Goal: Task Accomplishment & Management: Complete application form

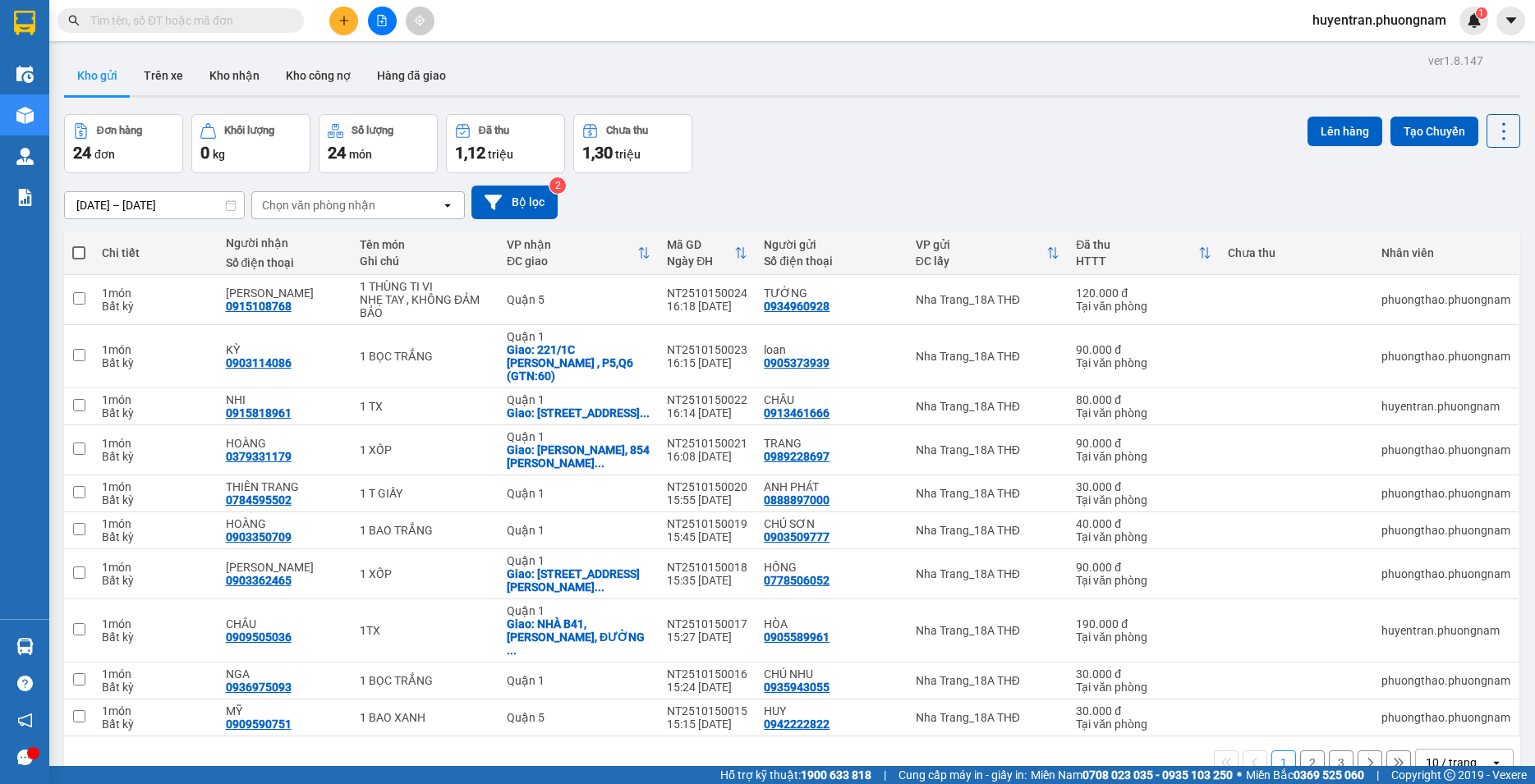
click at [534, 62] on div "Kho gửi Trên xe Kho nhận Kho công nợ Hàng đã giao" at bounding box center [792, 77] width 1456 height 43
click at [1295, 162] on div "Đơn hàng 24 đơn Khối lượng 0 kg Số lượng 24 món Đã thu 1,12 triệu Chưa thu 1,30…" at bounding box center [792, 144] width 1456 height 59
click at [354, 20] on button at bounding box center [343, 21] width 29 height 29
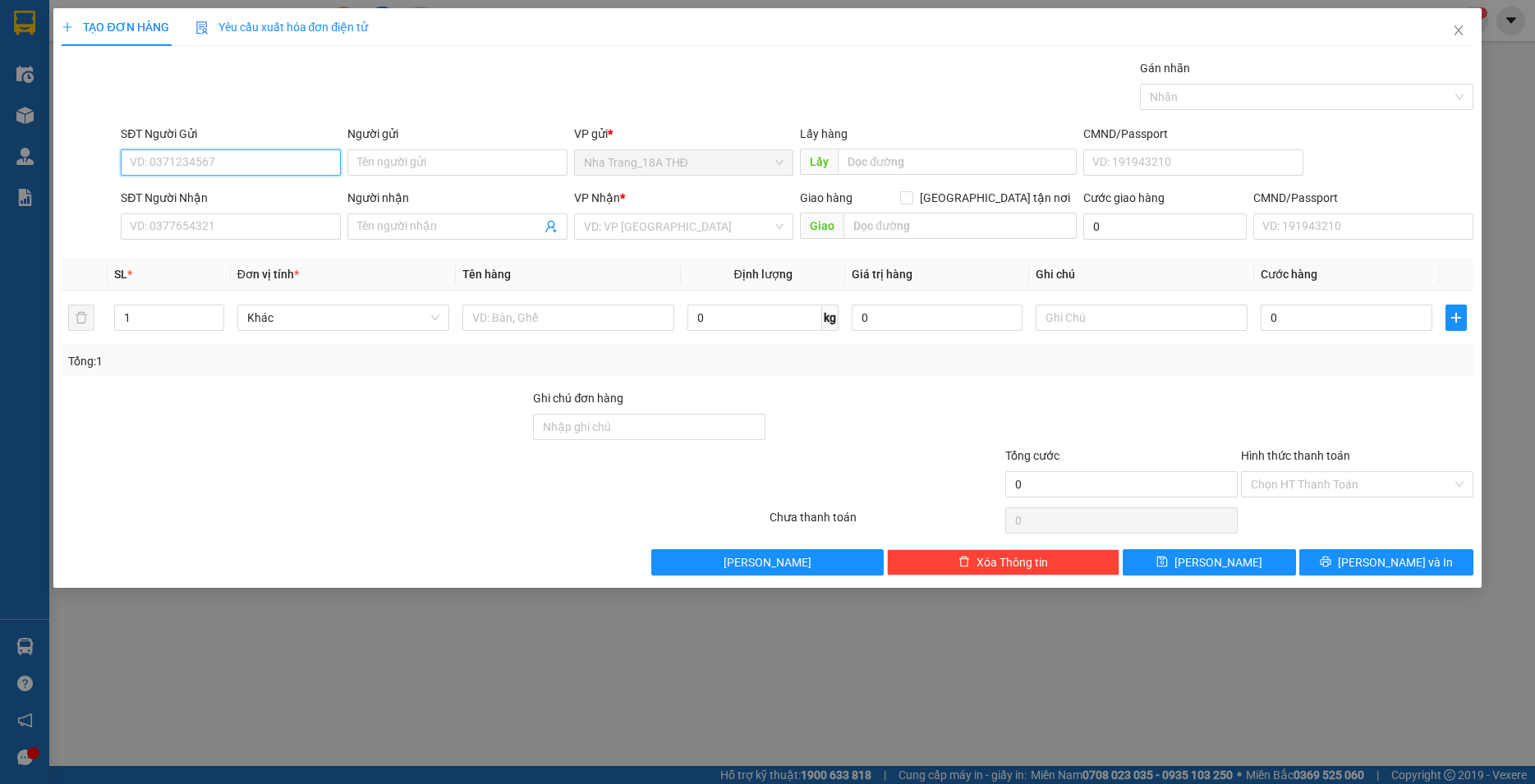
click at [199, 155] on input "SĐT Người Gửi" at bounding box center [231, 162] width 220 height 26
paste input "0348571856"
type input "0348571856"
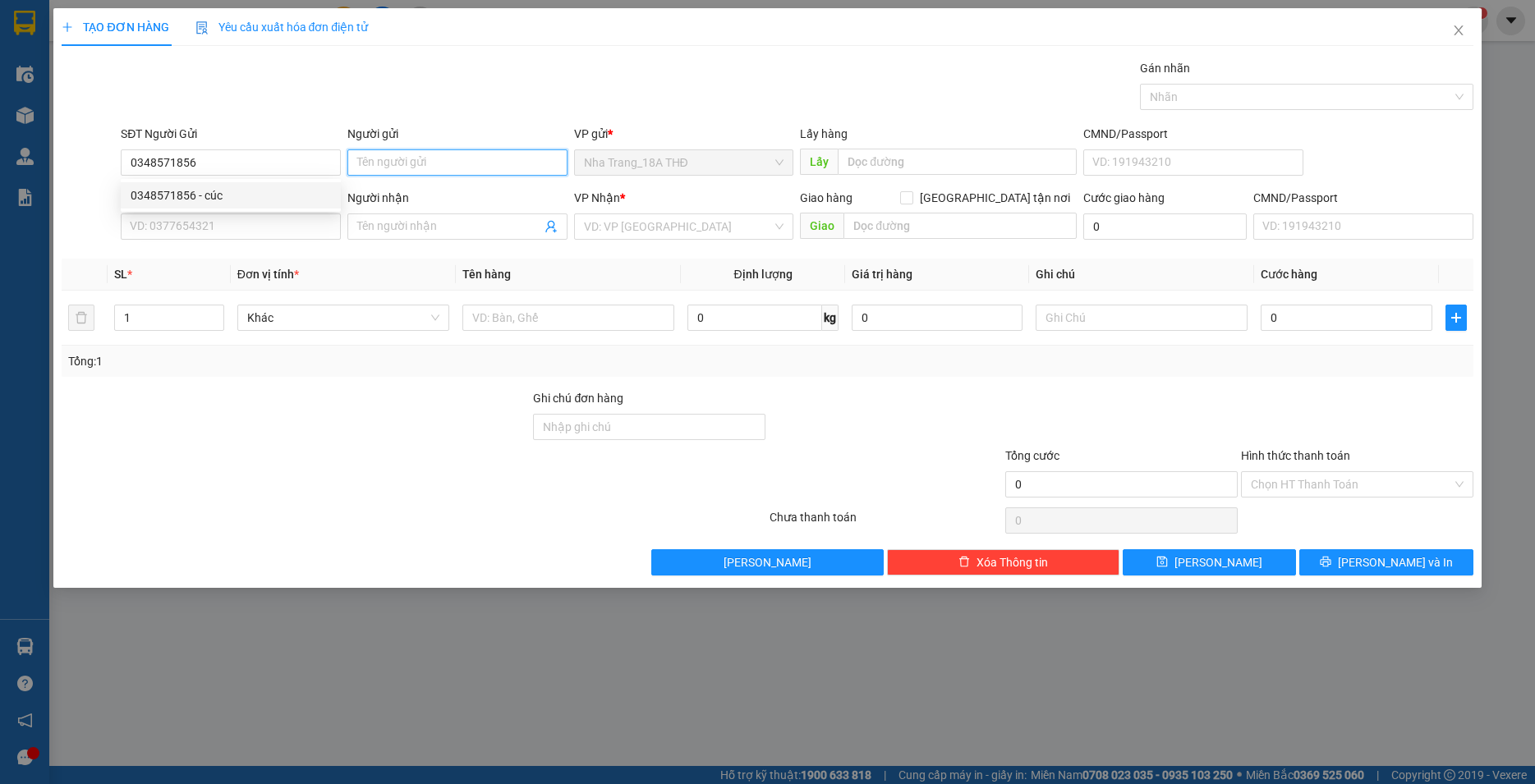
click at [393, 156] on input "Người gửi" at bounding box center [458, 162] width 220 height 26
click at [245, 162] on input "0348571856" at bounding box center [231, 162] width 220 height 26
click at [242, 201] on div "0348571856 - cúc" at bounding box center [230, 195] width 200 height 18
type input "cúc"
type input "0931636468"
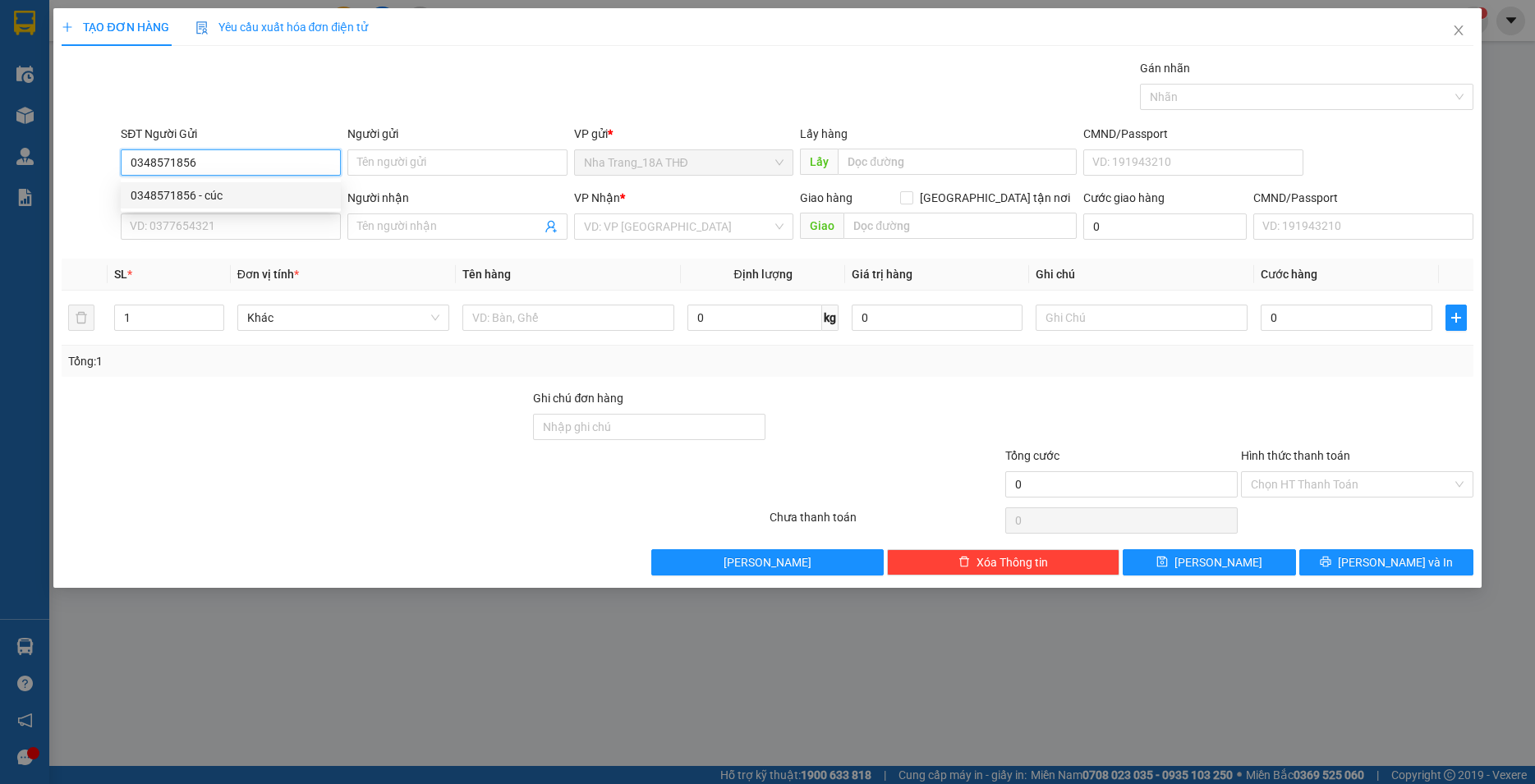
type input "THÙY"
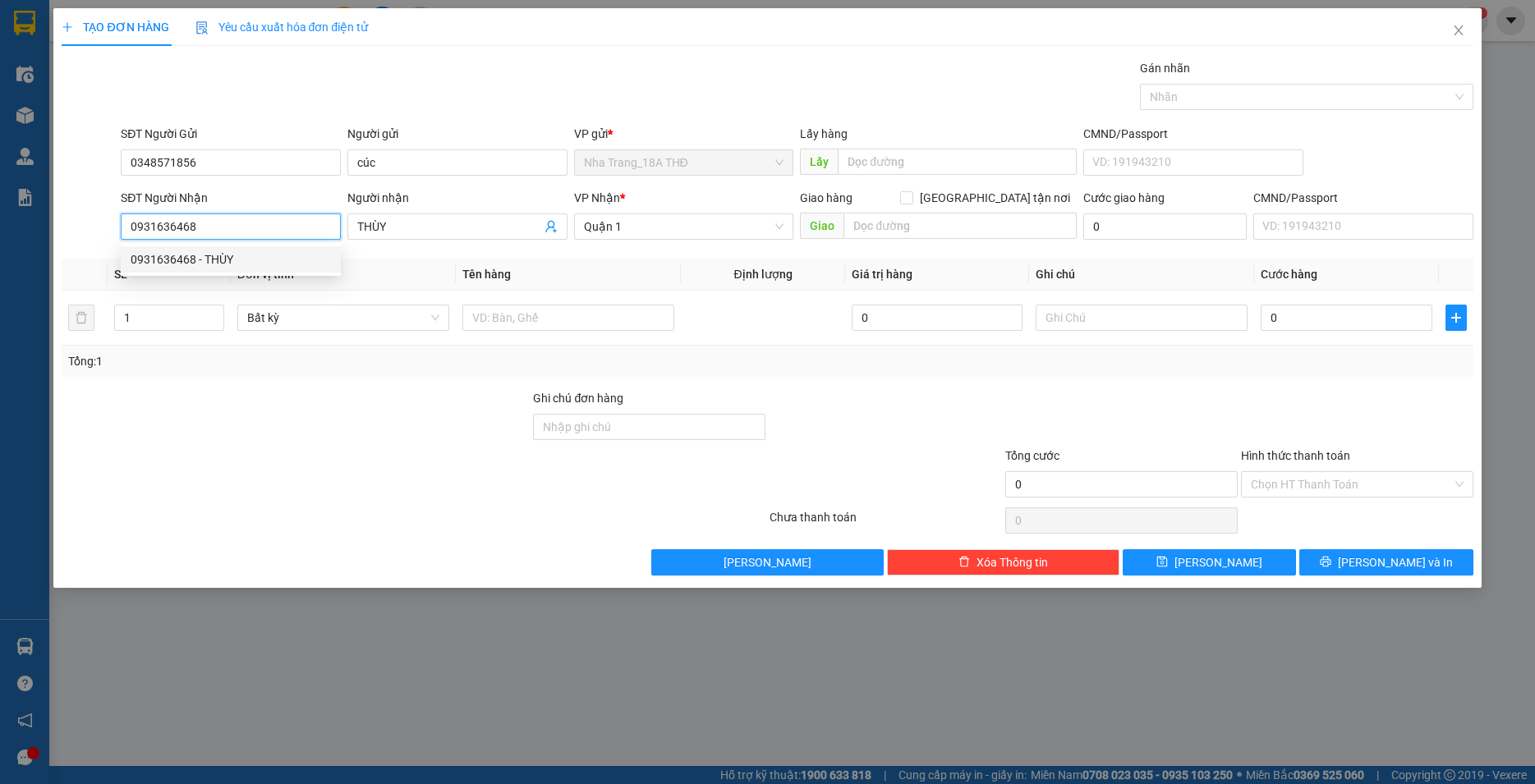
drag, startPoint x: 242, startPoint y: 216, endPoint x: 106, endPoint y: 254, distance: 141.2
click at [121, 239] on input "0931636468" at bounding box center [231, 226] width 220 height 26
click at [633, 288] on th "Tên hàng" at bounding box center [568, 275] width 225 height 32
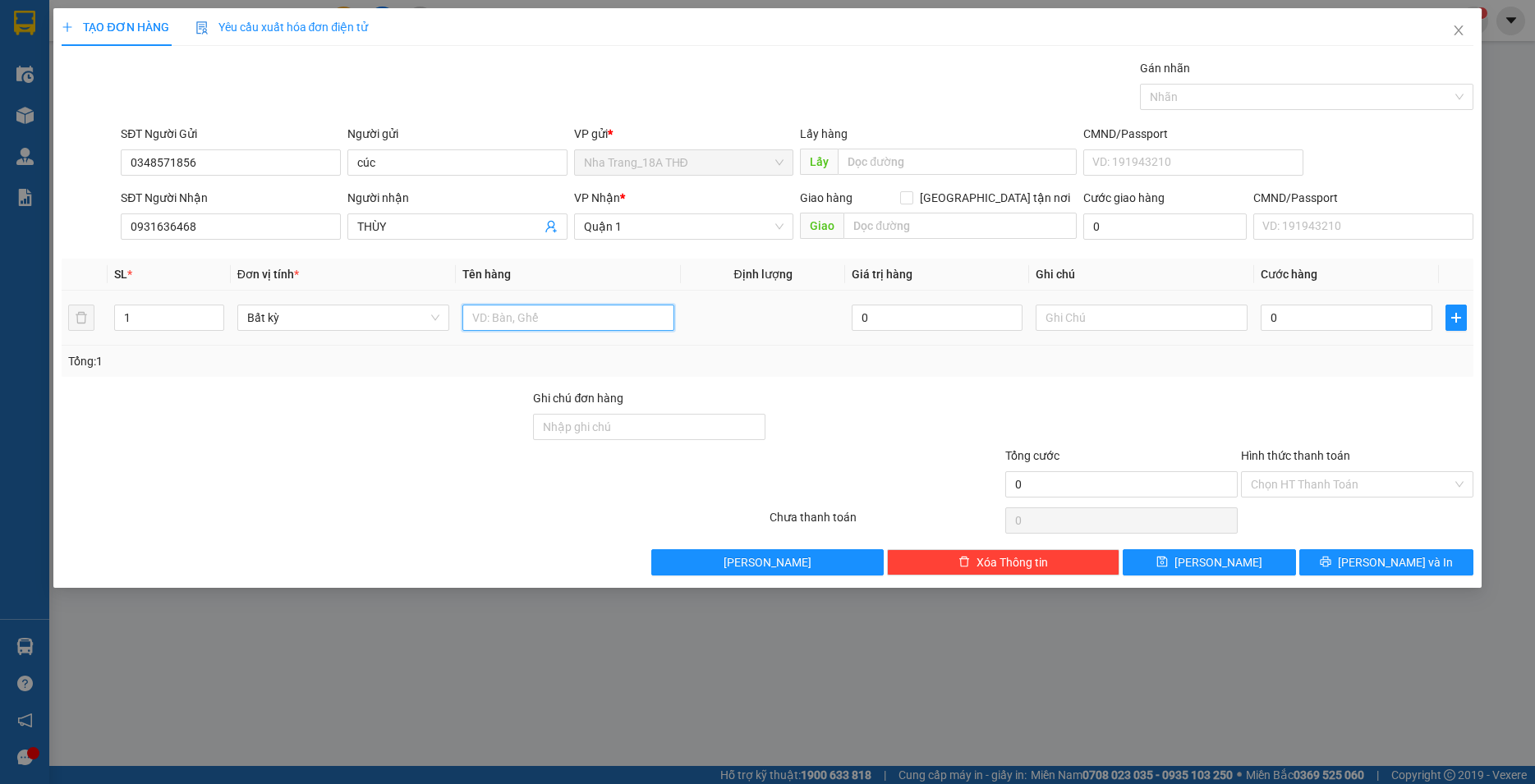
click at [601, 319] on input "text" at bounding box center [568, 317] width 211 height 26
type input "1 GÓI ĐEN"
click at [1383, 327] on input "0" at bounding box center [1346, 317] width 171 height 26
type input "2"
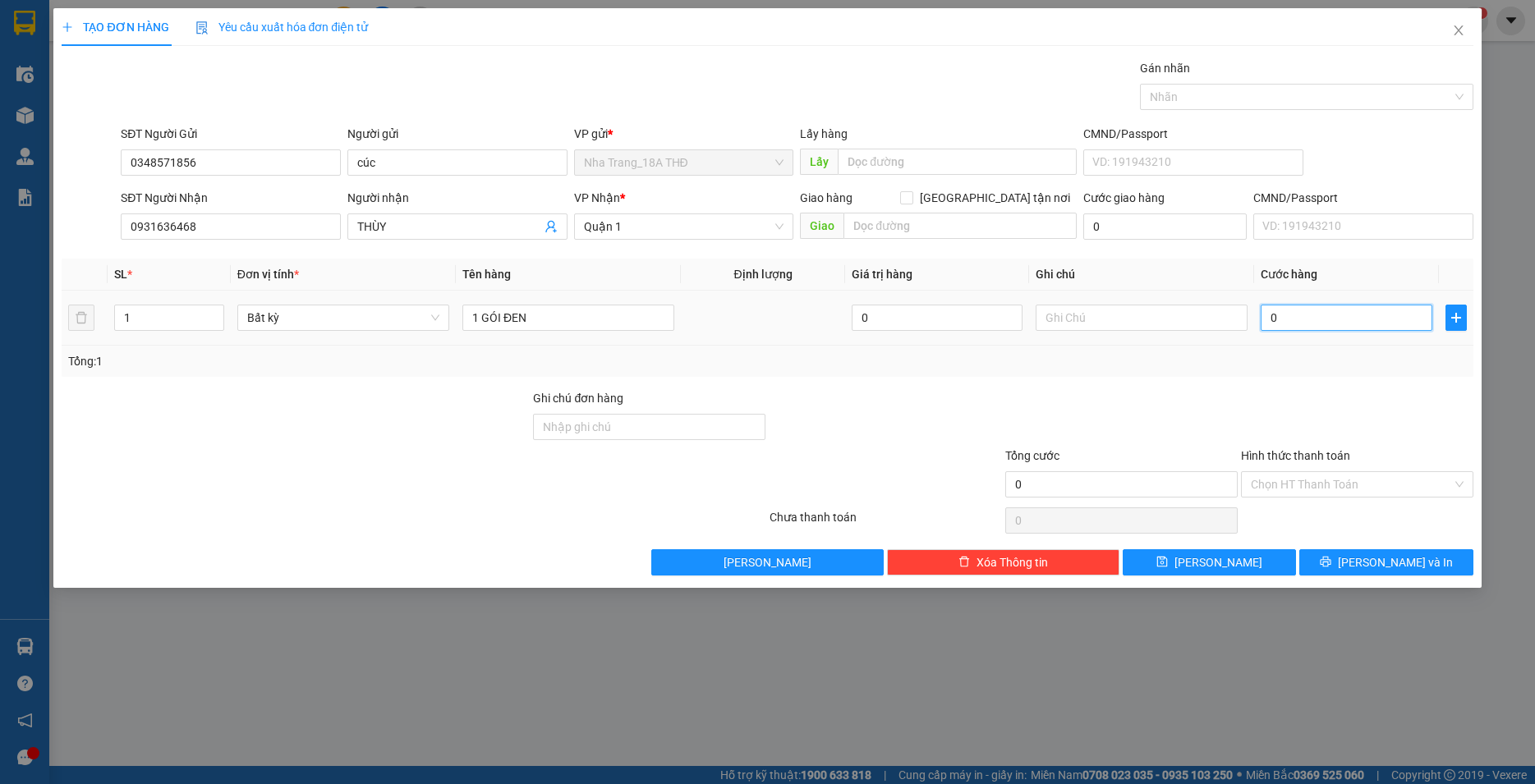
type input "2"
type input "20"
type input "200"
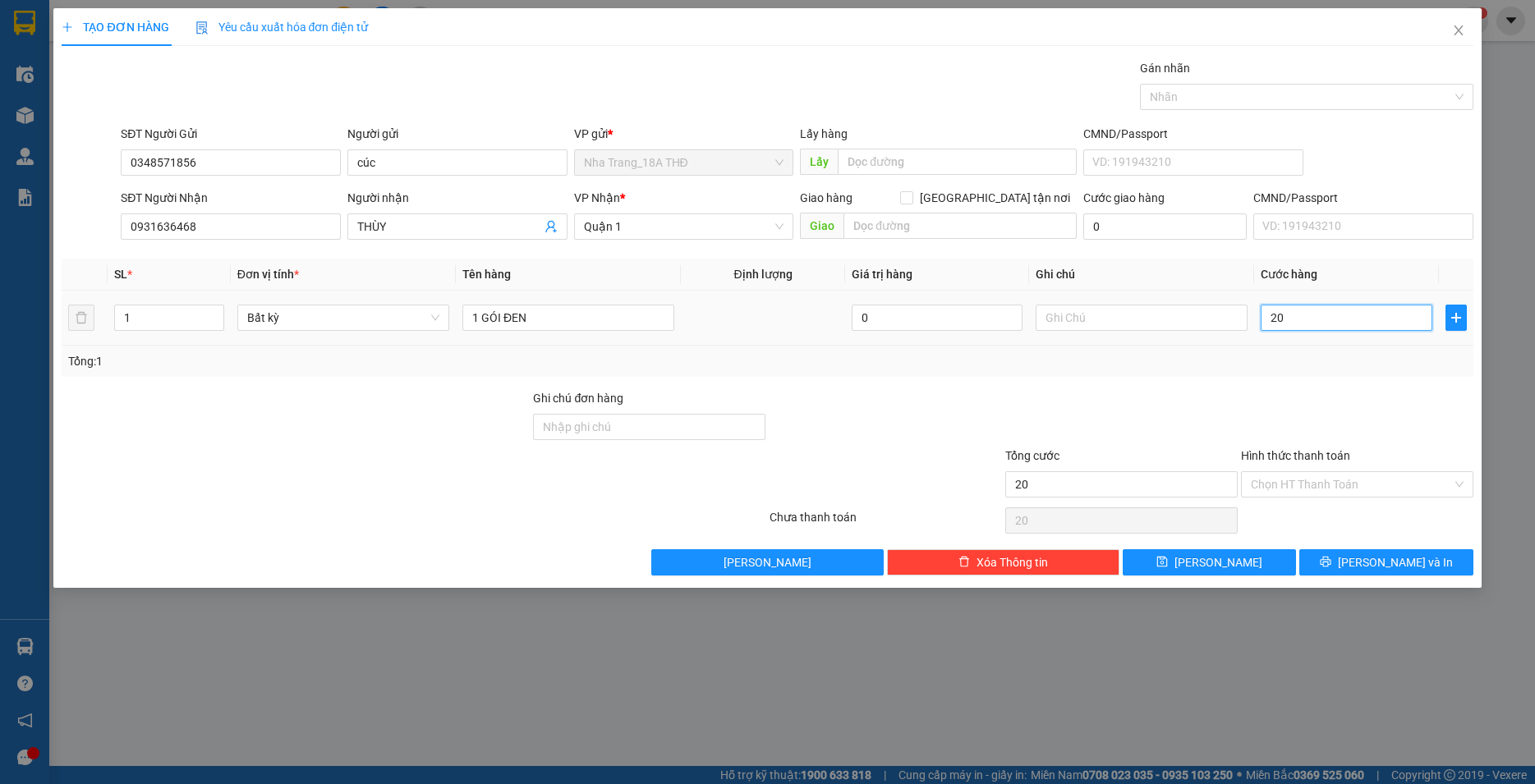
type input "200"
type input "2.000"
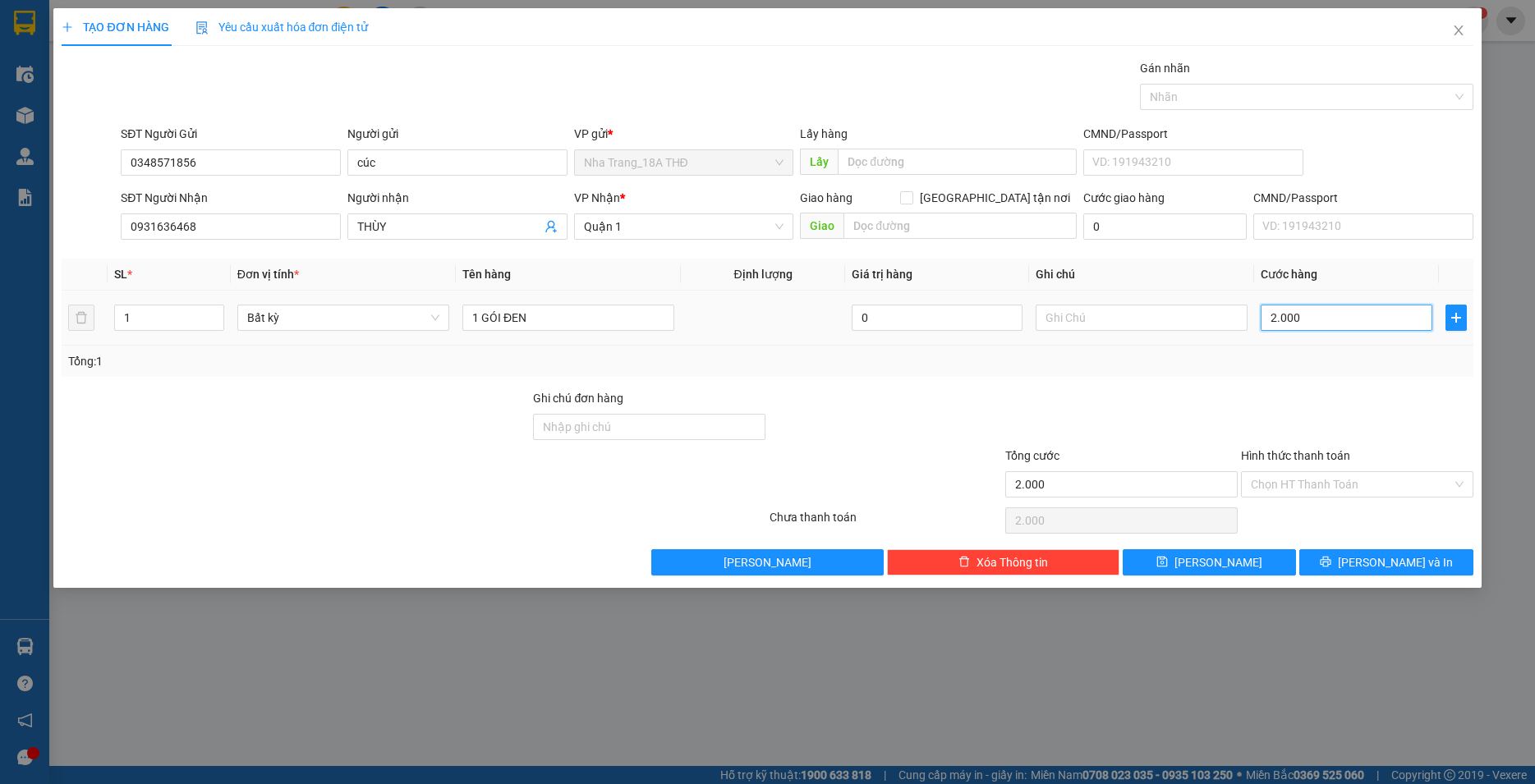
type input "20.000"
click at [1333, 469] on div "Hình thức thanh toán" at bounding box center [1357, 458] width 233 height 25
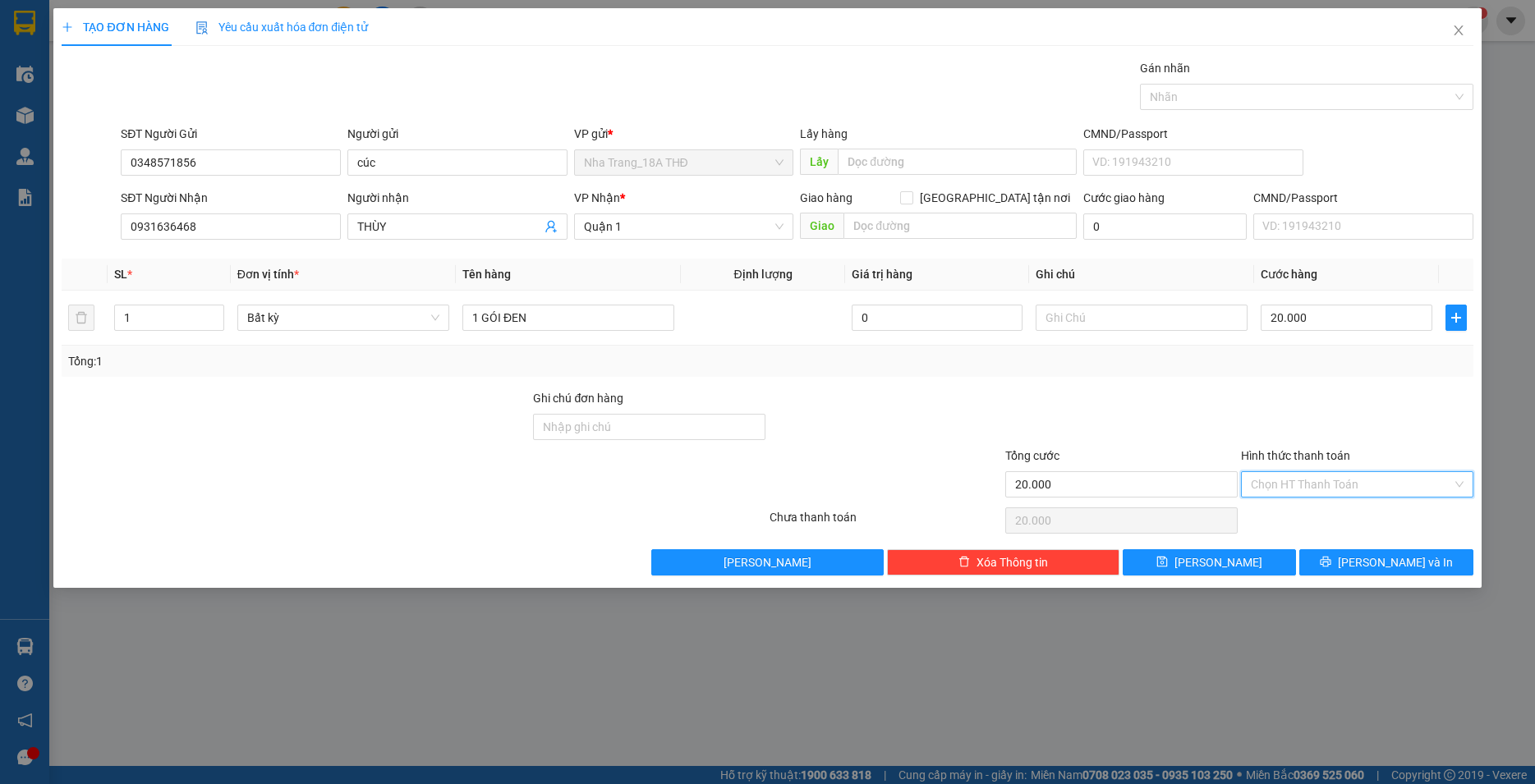
click at [1335, 483] on input "Hình thức thanh toán" at bounding box center [1351, 484] width 201 height 25
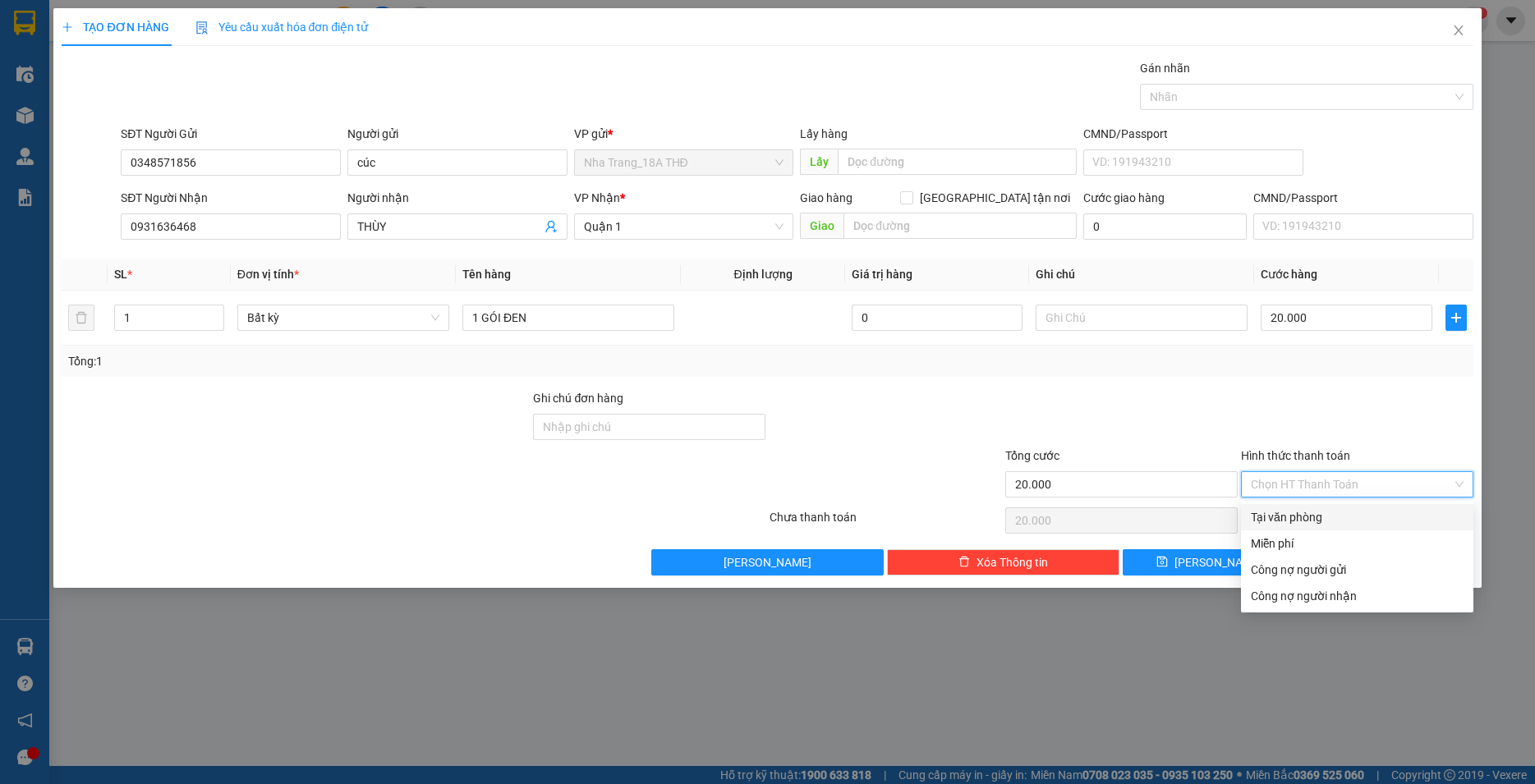
click at [1267, 511] on div "Tại văn phòng" at bounding box center [1357, 517] width 212 height 18
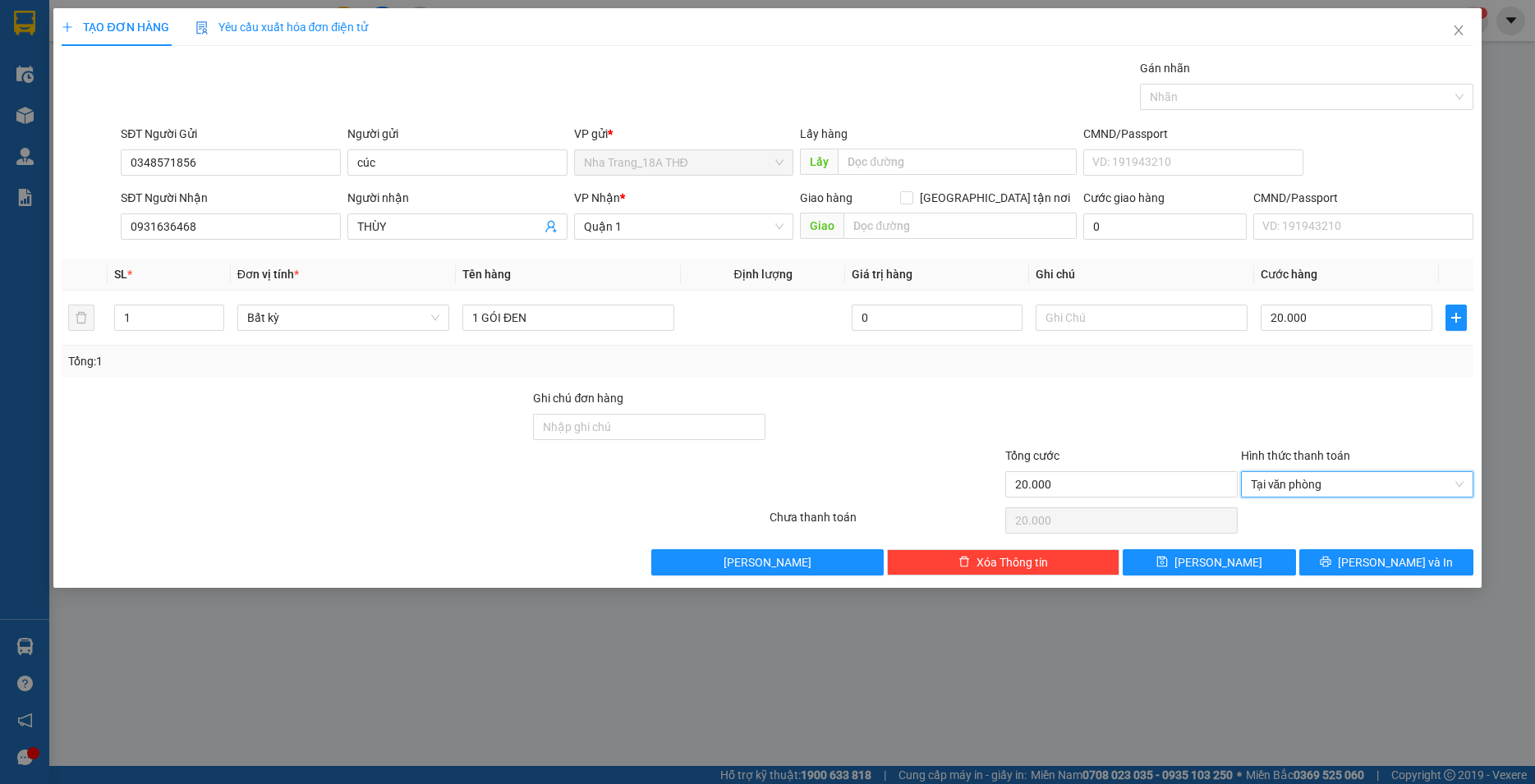
type input "0"
click at [1333, 549] on div "Transit Pickup Surcharge Ids Transit Deliver Surcharge Ids Transit Deliver Surc…" at bounding box center [767, 317] width 1411 height 517
click at [1333, 567] on button "[PERSON_NAME] và In" at bounding box center [1385, 562] width 173 height 26
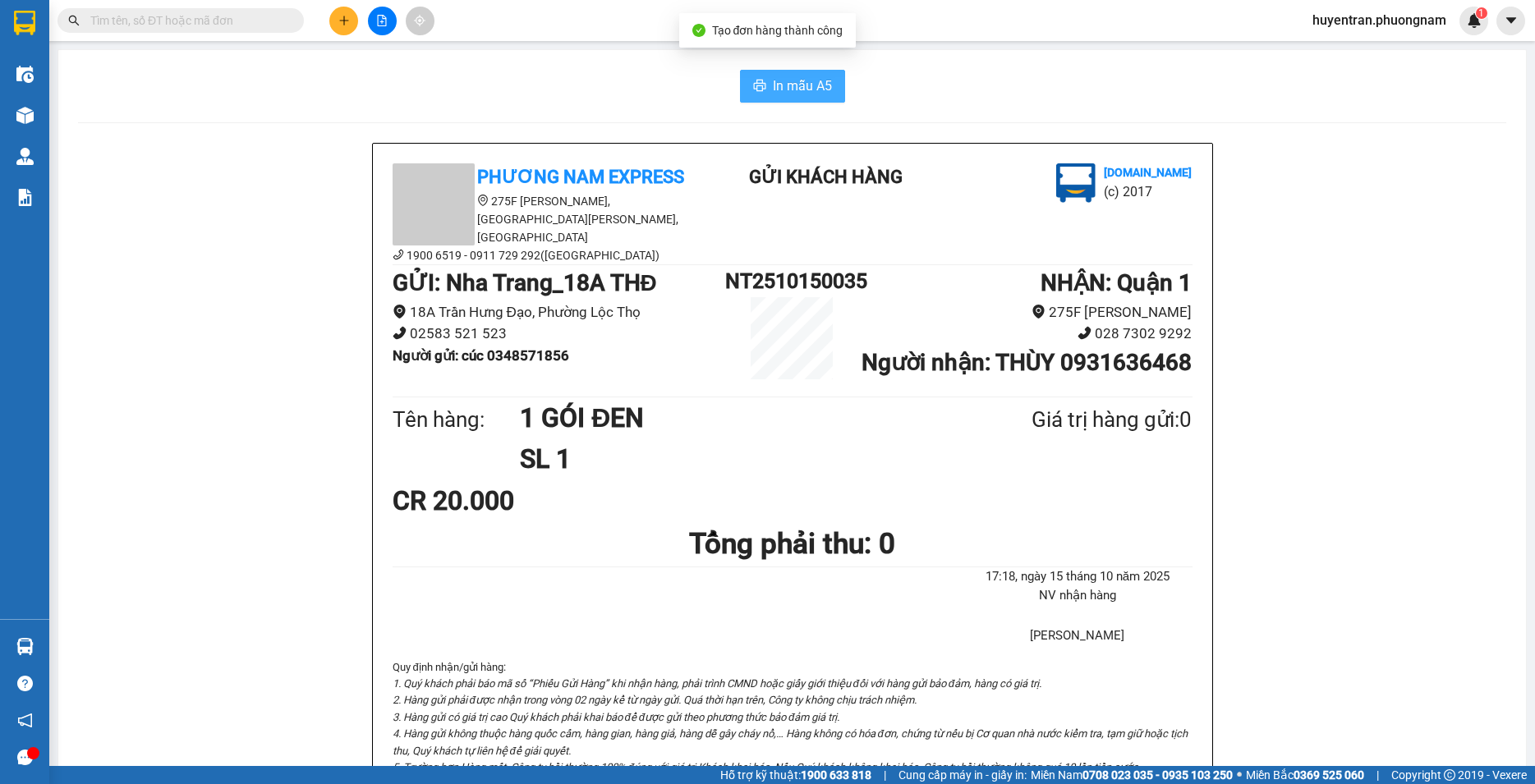
click at [776, 75] on button "In mẫu A5" at bounding box center [792, 86] width 105 height 33
click at [787, 87] on span "In mẫu A5" at bounding box center [803, 85] width 59 height 20
click at [764, 62] on div "In mẫu A5 Phương Nam Express [STREET_ADDRESS][PERSON_NAME] 6519 - 0911 729 292(…" at bounding box center [792, 747] width 1467 height 1394
click at [775, 84] on span "In mẫu A5" at bounding box center [803, 85] width 59 height 20
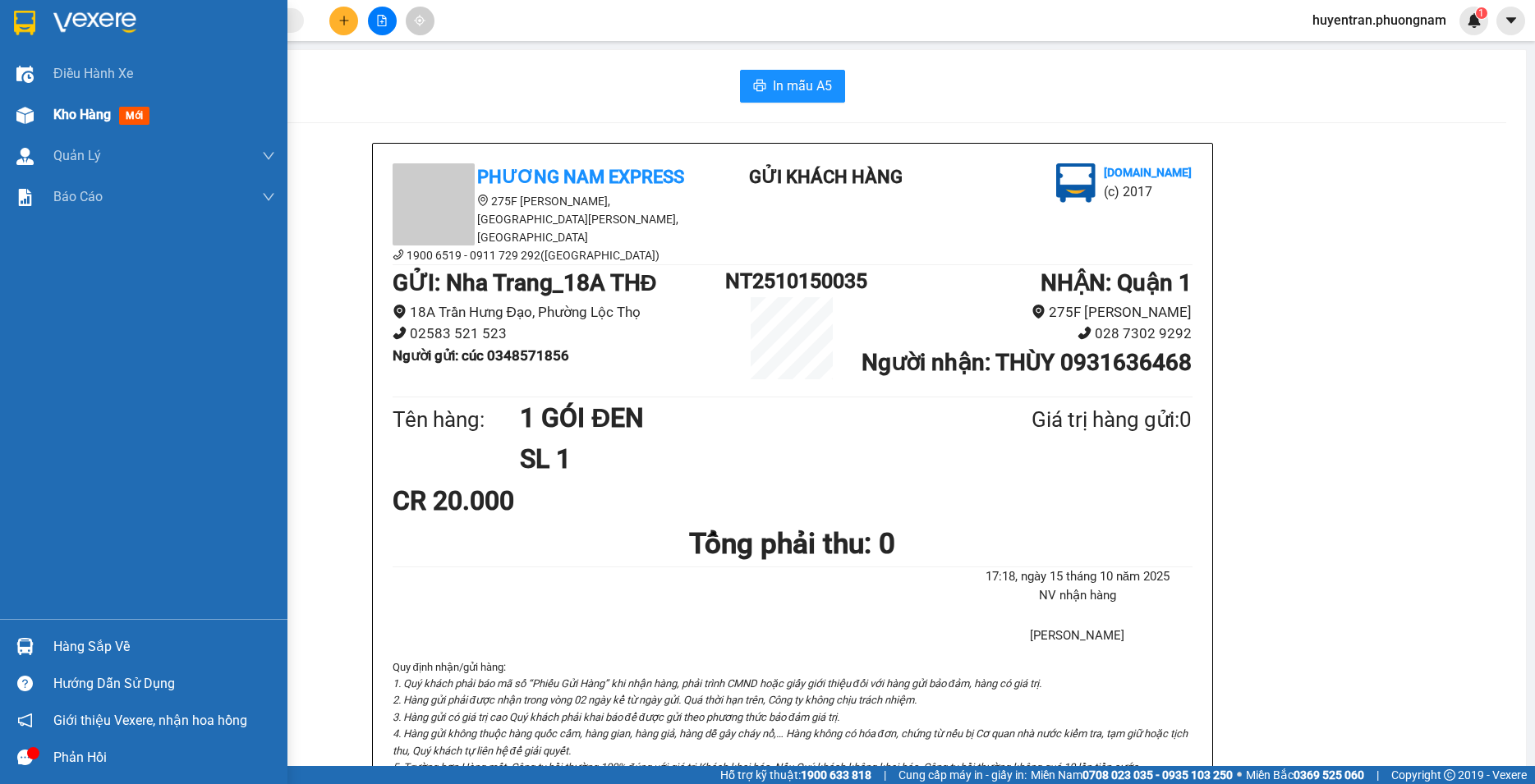
click at [80, 113] on span "Kho hàng" at bounding box center [82, 114] width 58 height 15
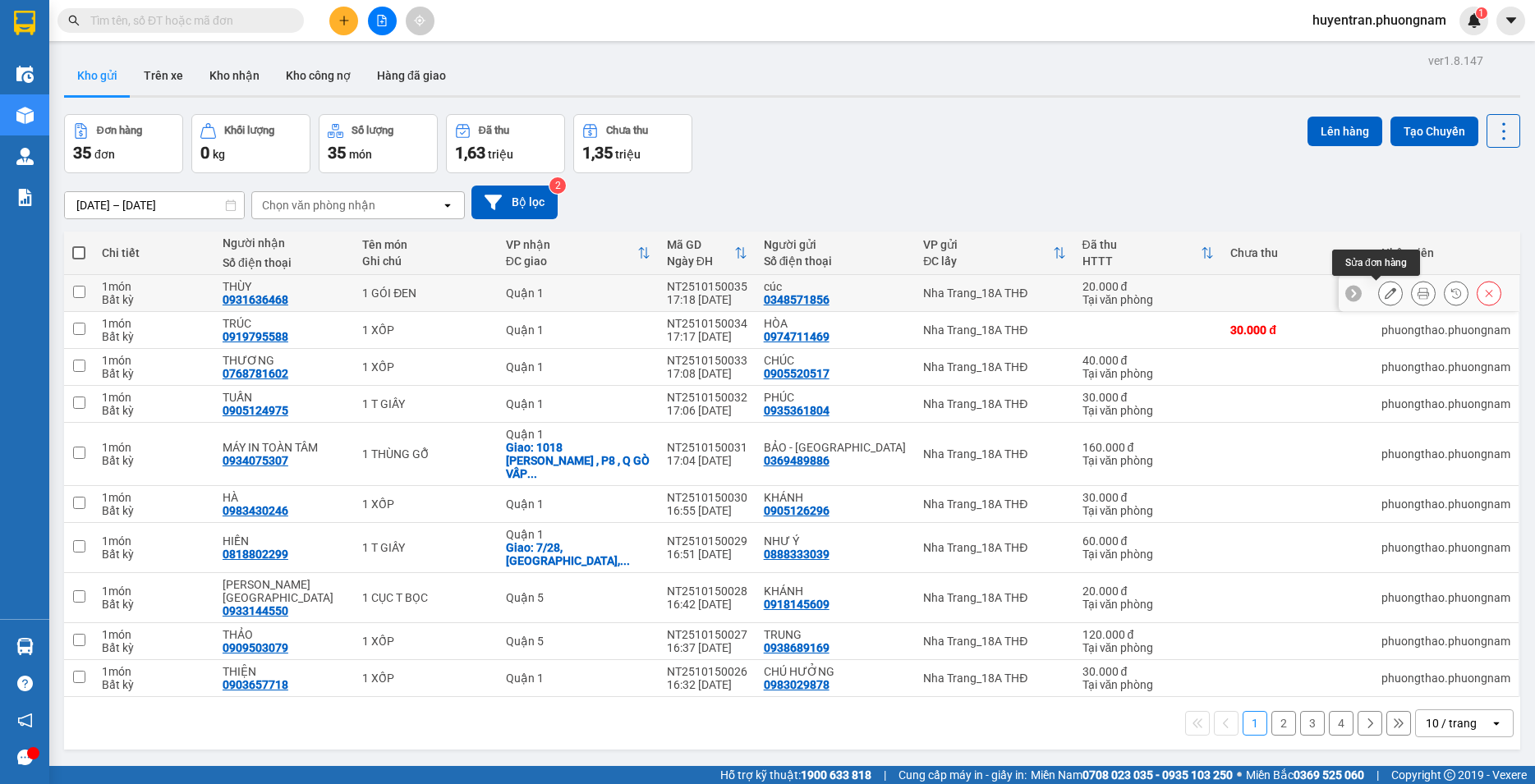
click at [1384, 295] on icon at bounding box center [1390, 293] width 12 height 12
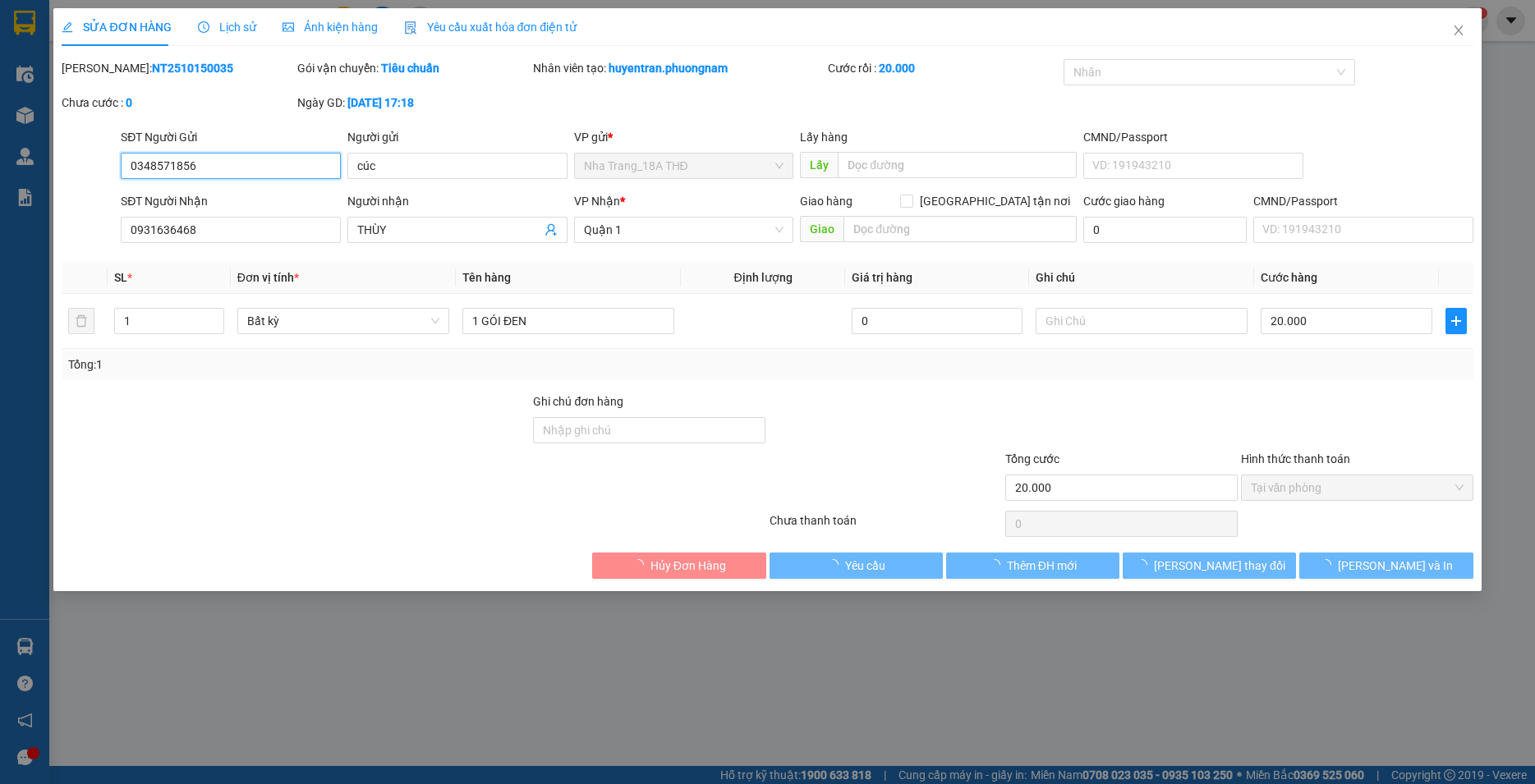
type input "0348571856"
type input "cúc"
type input "0931636468"
type input "THÙY"
type input "20.000"
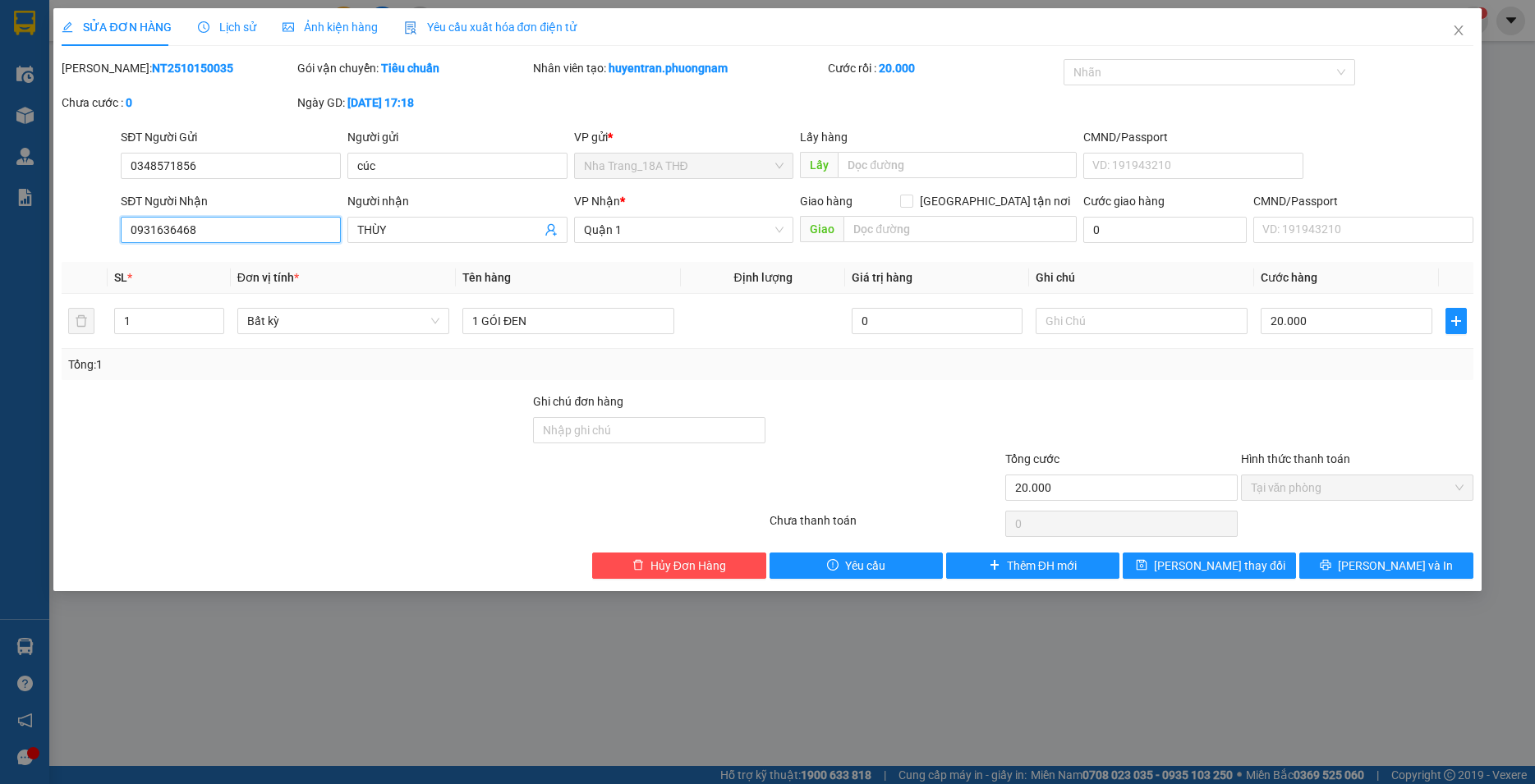
drag, startPoint x: 257, startPoint y: 232, endPoint x: -42, endPoint y: 285, distance: 303.7
click at [121, 243] on input "0931636468" at bounding box center [231, 229] width 220 height 26
drag, startPoint x: 237, startPoint y: 166, endPoint x: 69, endPoint y: 184, distance: 169.0
click at [121, 179] on input "0348571856" at bounding box center [231, 166] width 220 height 26
paste input "931636468"
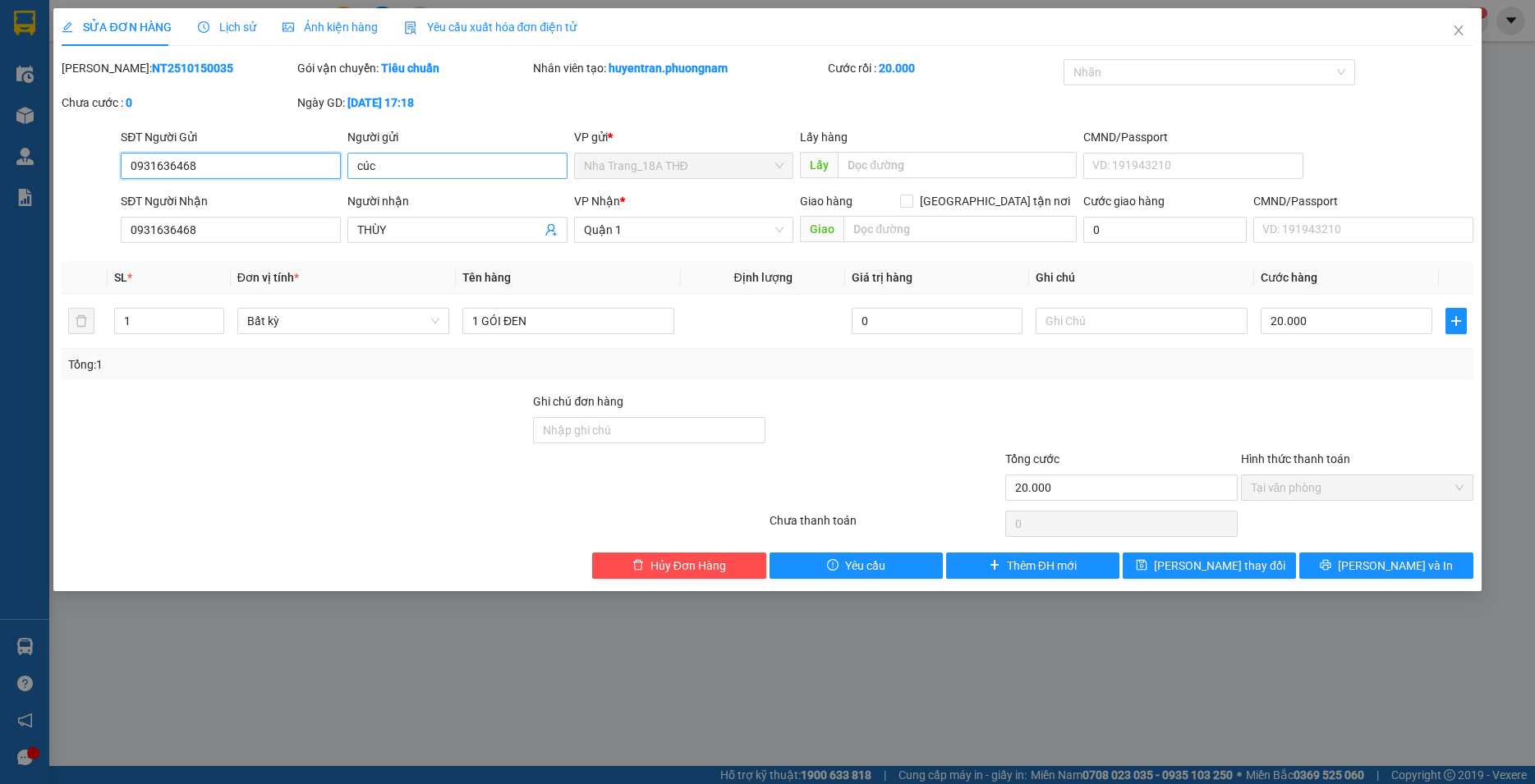
type input "0931636468"
click at [414, 164] on input "cúc" at bounding box center [458, 166] width 220 height 26
click at [357, 239] on input "THÙY" at bounding box center [448, 229] width 184 height 18
drag, startPoint x: 395, startPoint y: 163, endPoint x: 245, endPoint y: 203, distance: 155.2
click at [348, 179] on input "cúc" at bounding box center [458, 166] width 220 height 26
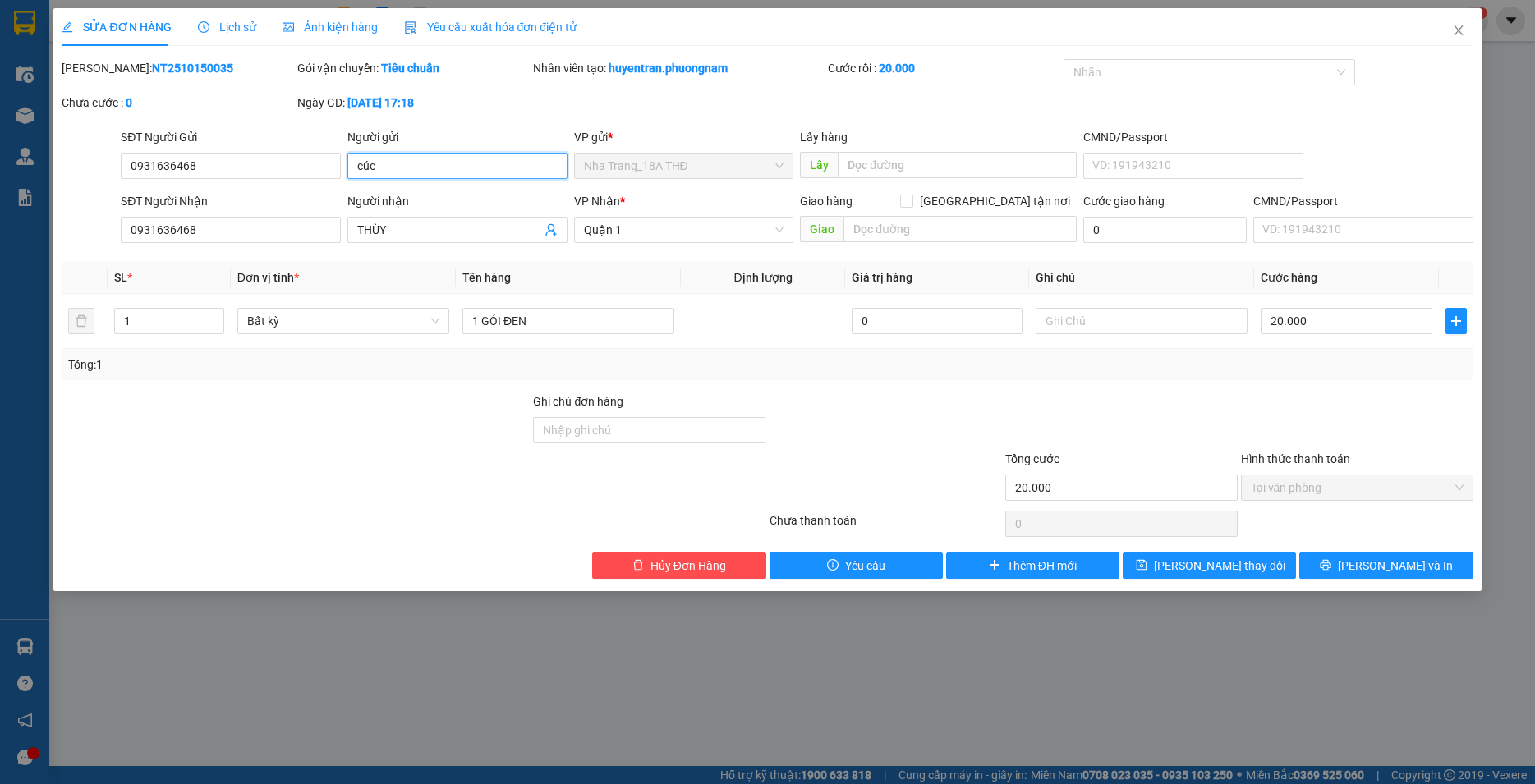
paste input "THÙY"
type input "THÙY"
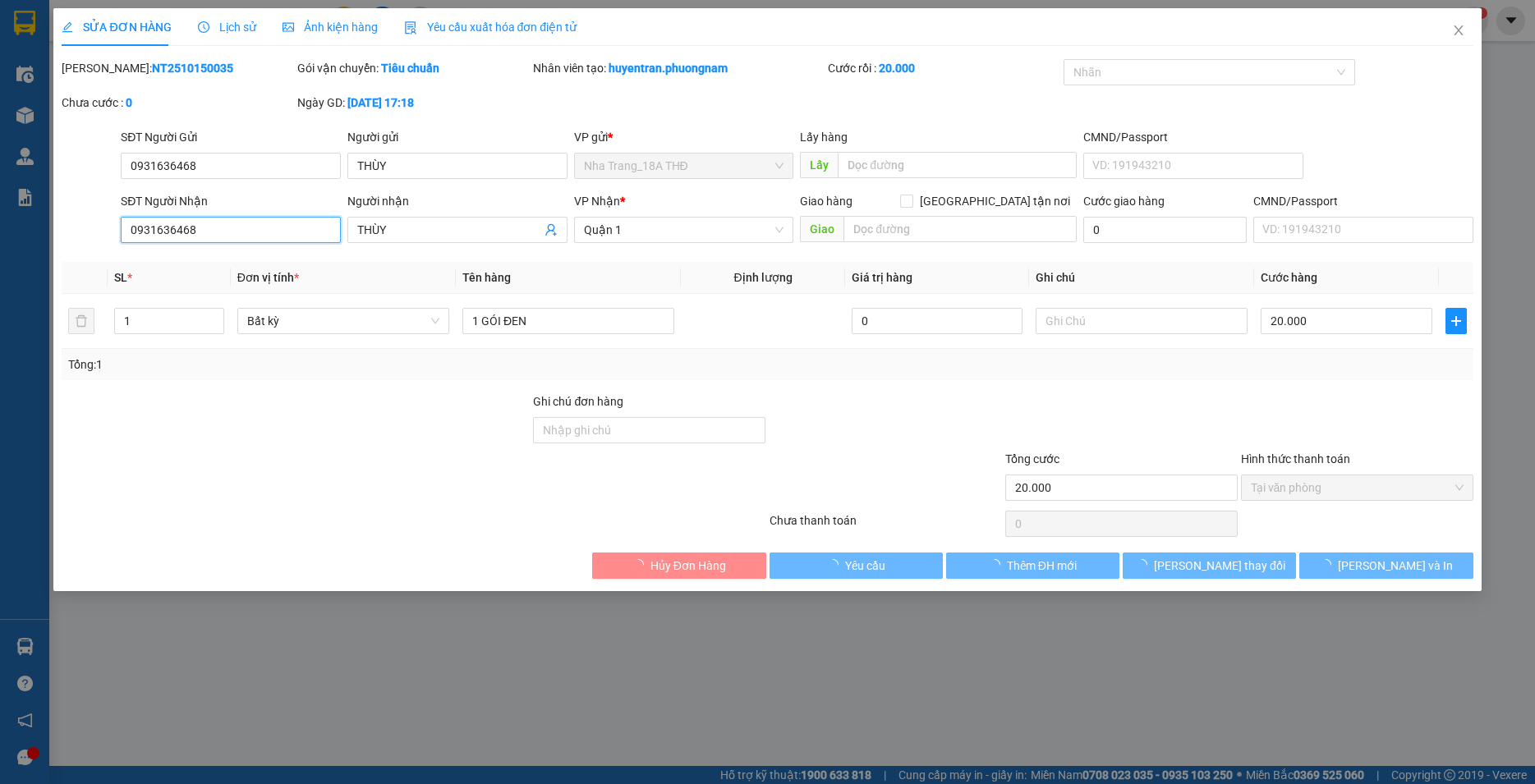
drag, startPoint x: 206, startPoint y: 232, endPoint x: -42, endPoint y: 280, distance: 252.6
click at [121, 243] on input "0931636468" at bounding box center [231, 229] width 220 height 26
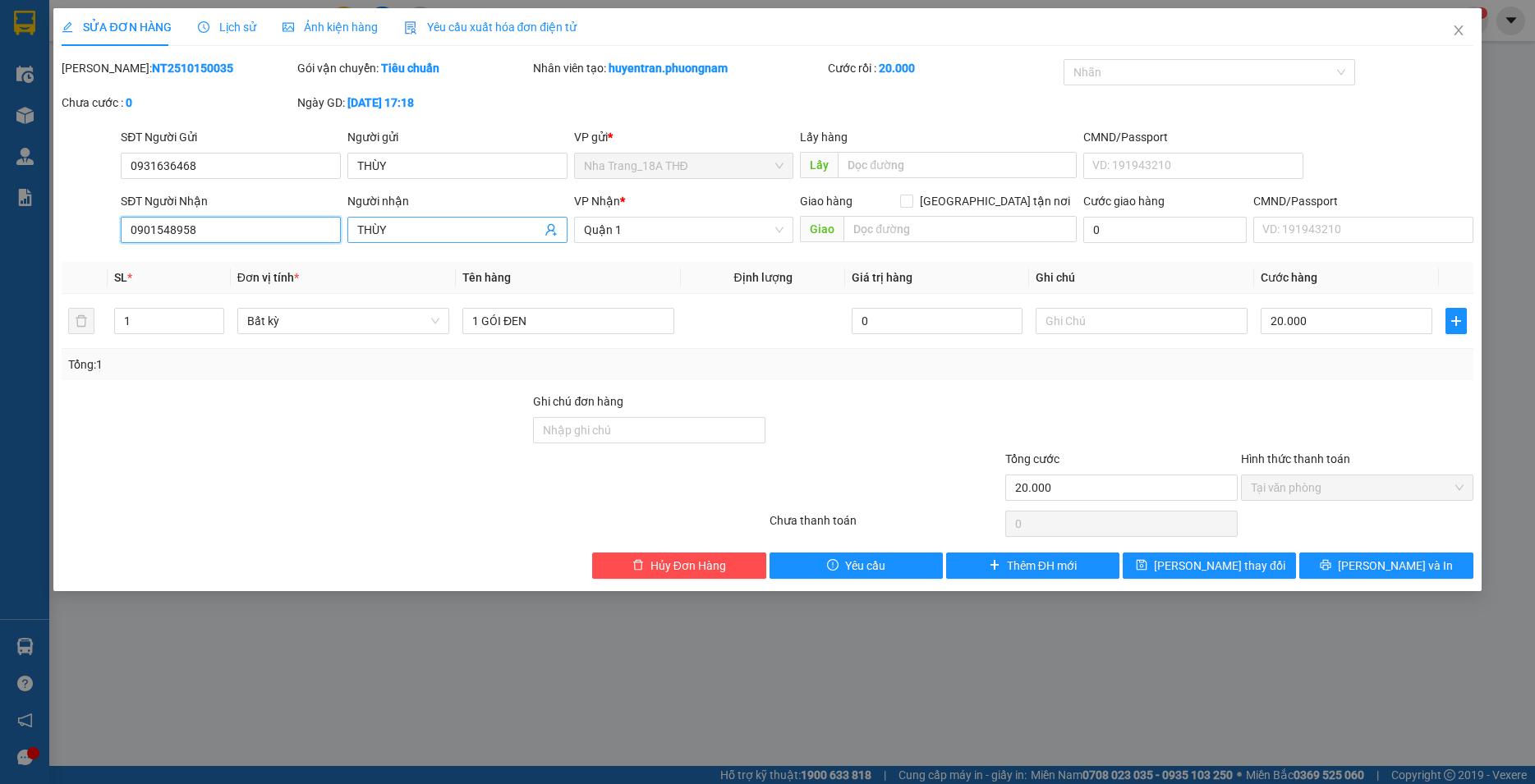
type input "0901548958"
click at [357, 239] on input "THÙY" at bounding box center [448, 229] width 184 height 18
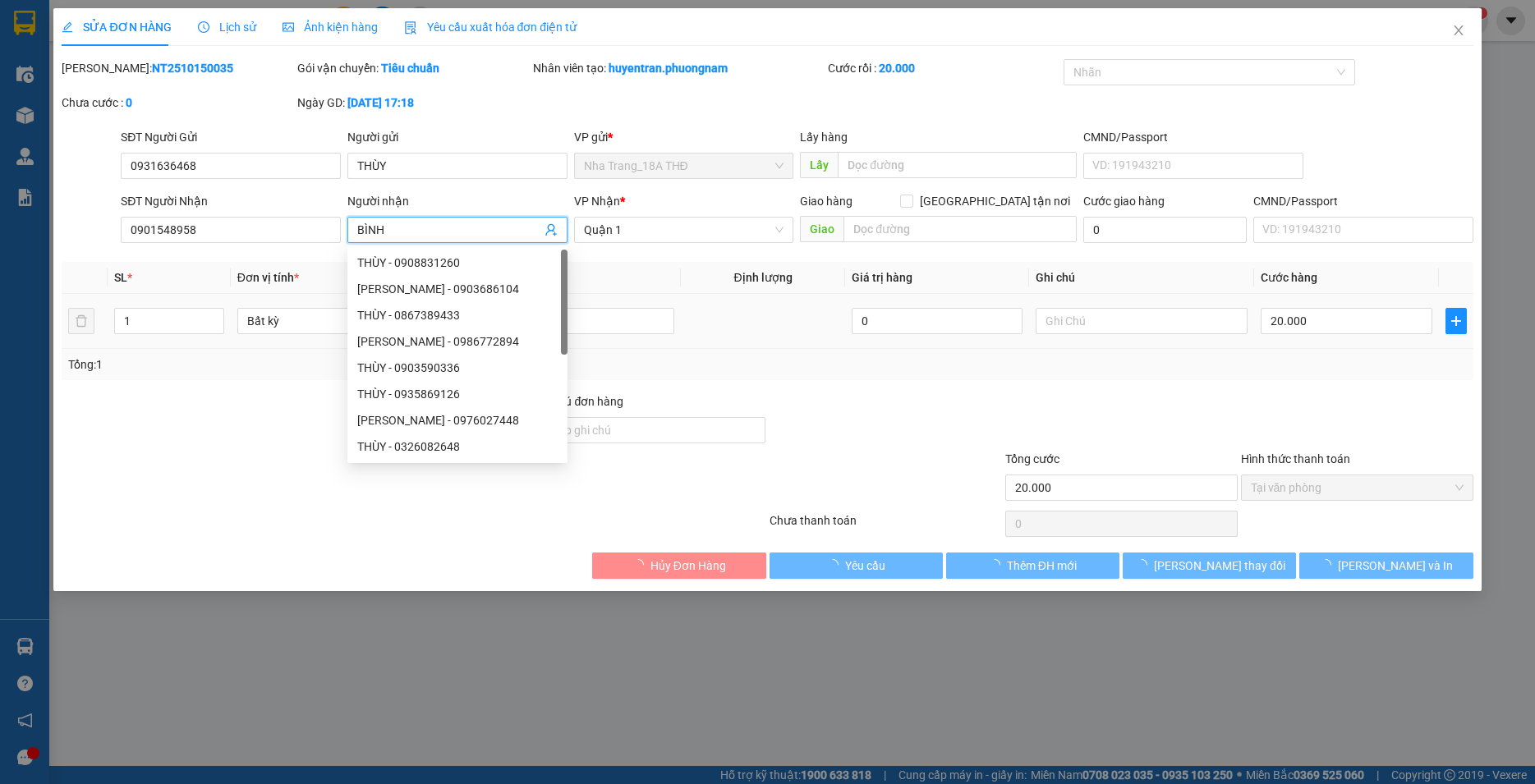
type input "BÌNH"
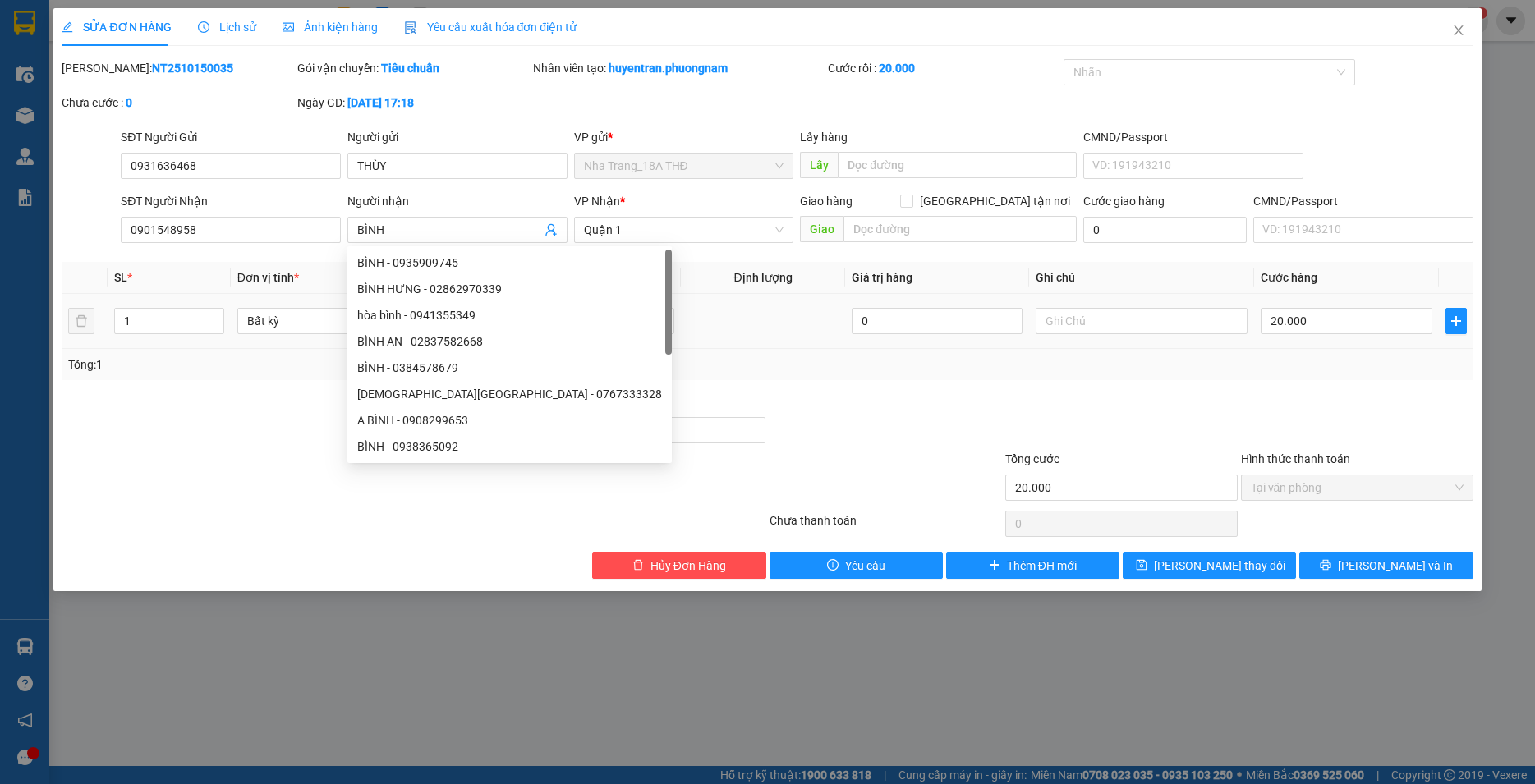
click at [820, 332] on td at bounding box center [762, 321] width 163 height 55
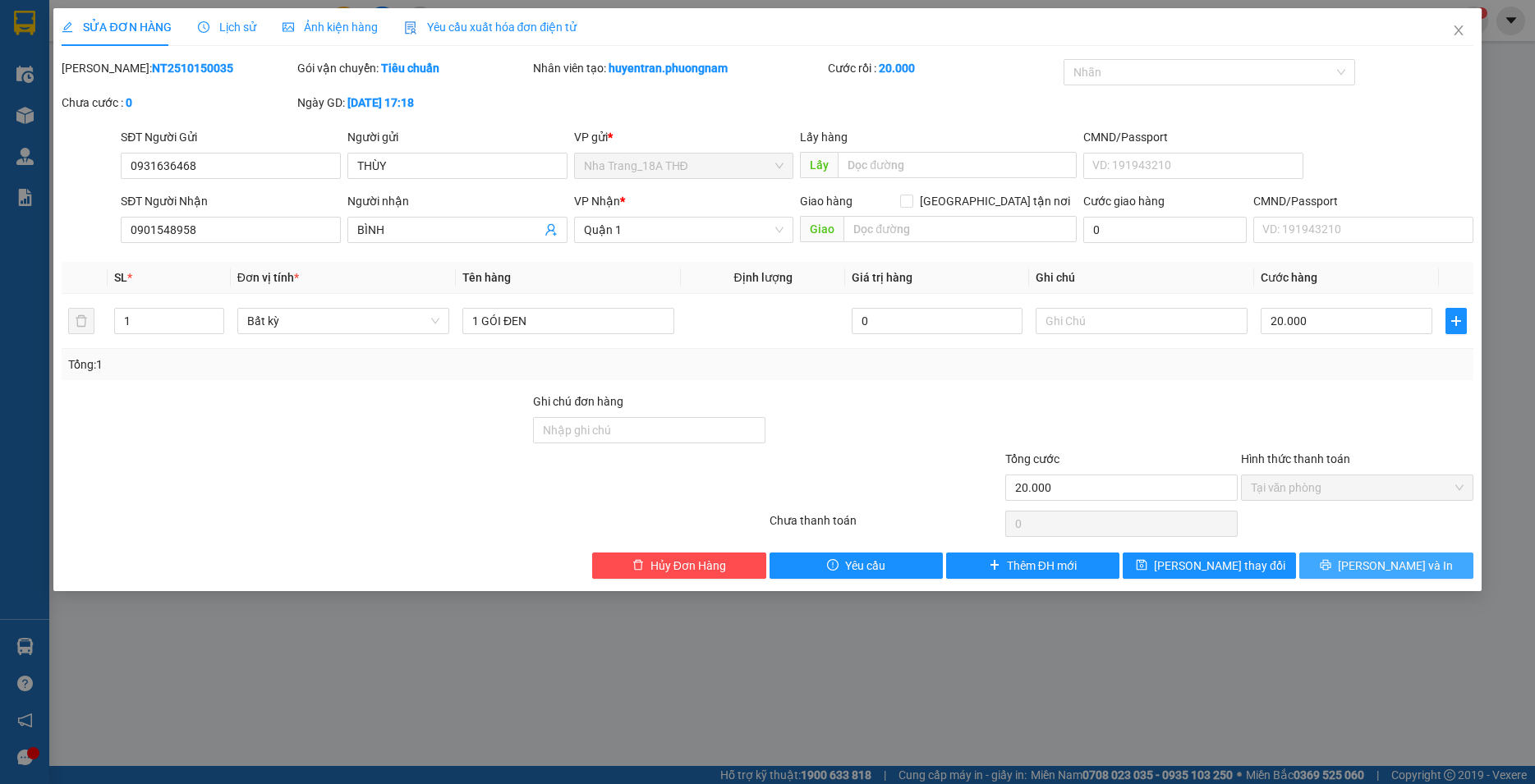
click at [1467, 572] on button "[PERSON_NAME] và In" at bounding box center [1385, 565] width 173 height 26
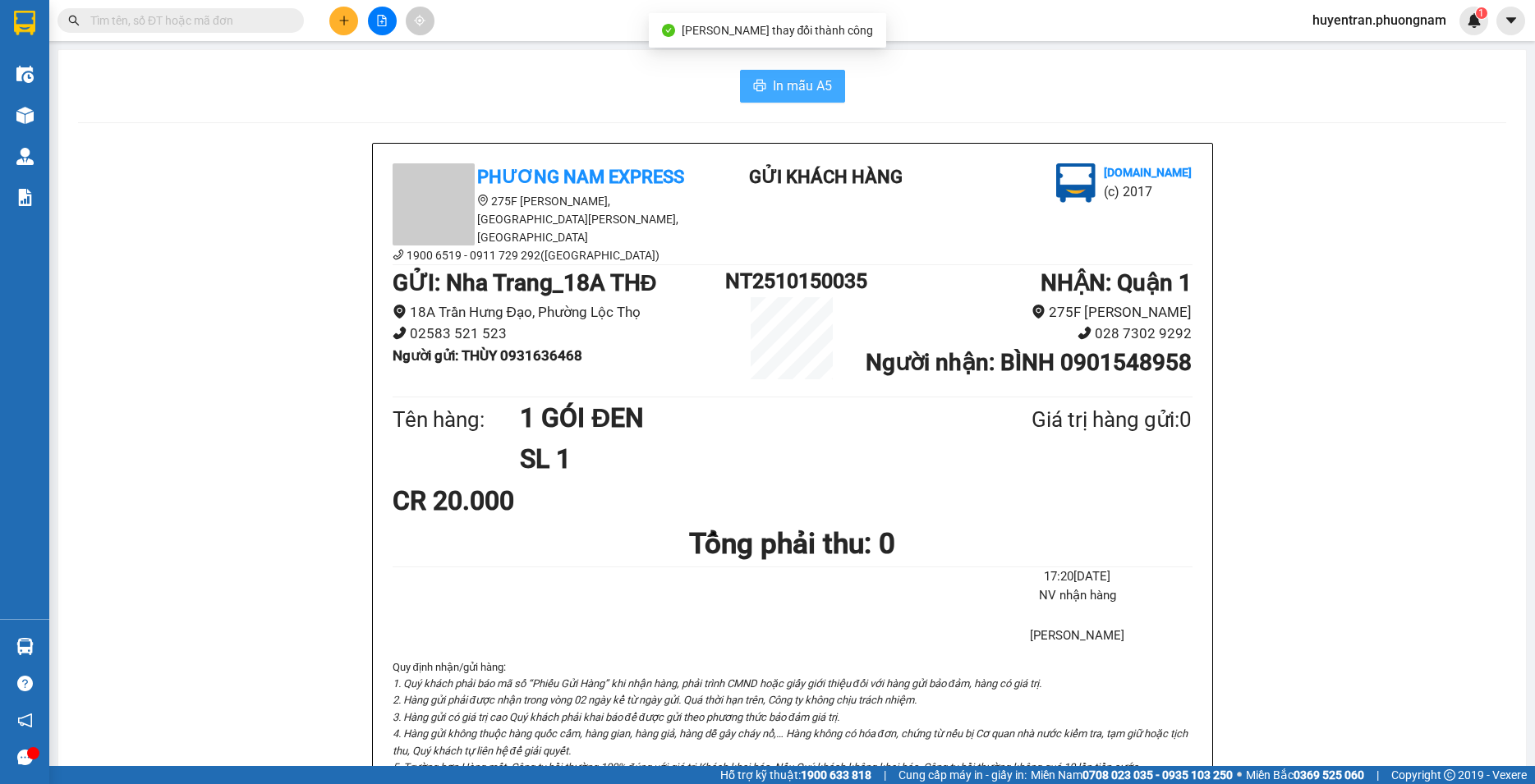
click at [803, 85] on span "In mẫu A5" at bounding box center [803, 85] width 59 height 20
